Goal: Book appointment/travel/reservation

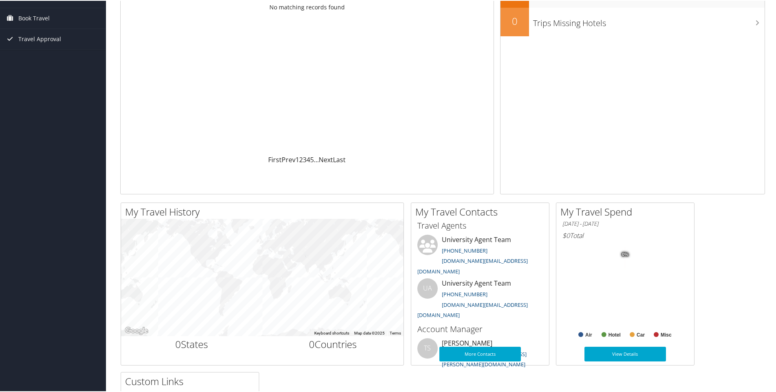
scroll to position [82, 0]
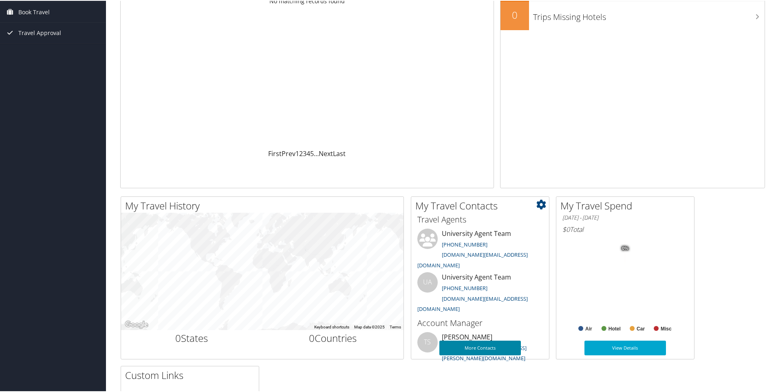
click at [483, 350] on link "More Contacts" at bounding box center [480, 347] width 82 height 15
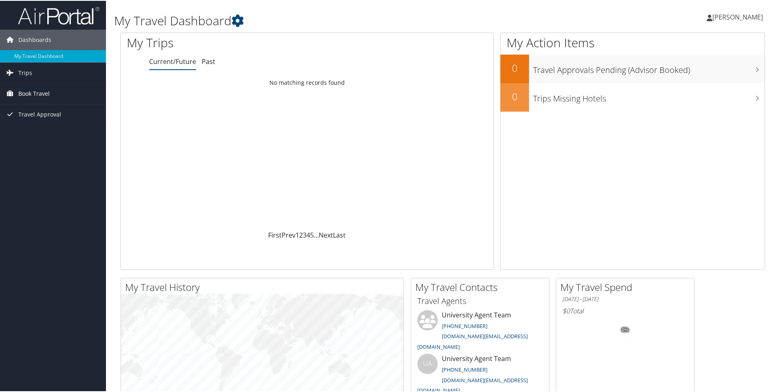
click at [36, 94] on span "Book Travel" at bounding box center [33, 93] width 31 height 20
click at [55, 109] on link "Agent Booking Request" at bounding box center [53, 109] width 106 height 12
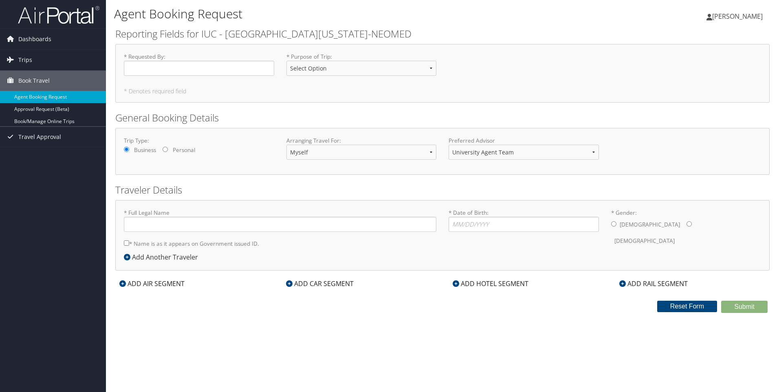
type input "Michael Kelly"
click at [432, 70] on select "Select Option Conference Faculty Development Fundraising International Student …" at bounding box center [362, 68] width 150 height 15
click at [433, 69] on select "Select Option Conference Faculty Development Fundraising International Student …" at bounding box center [362, 68] width 150 height 15
click at [432, 148] on select "Myself Another Traveler Guest Traveler" at bounding box center [362, 152] width 150 height 15
click at [436, 151] on select "Myself Another Traveler Guest Traveler" at bounding box center [362, 152] width 150 height 15
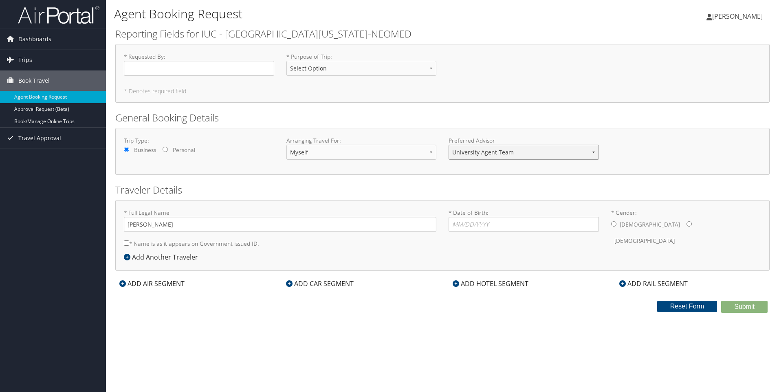
click at [596, 151] on select "University Agent Team University Agent Team University Team" at bounding box center [524, 152] width 150 height 15
click at [165, 282] on div "ADD AIR SEGMENT" at bounding box center [151, 284] width 73 height 10
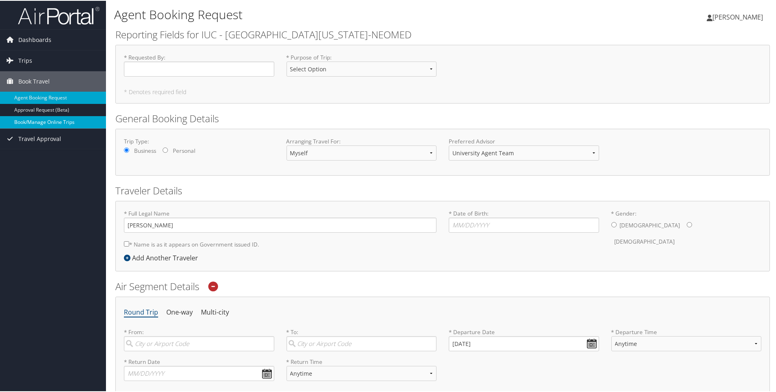
click at [47, 119] on link "Book/Manage Online Trips" at bounding box center [53, 121] width 106 height 12
